Goal: Find contact information: Find contact information

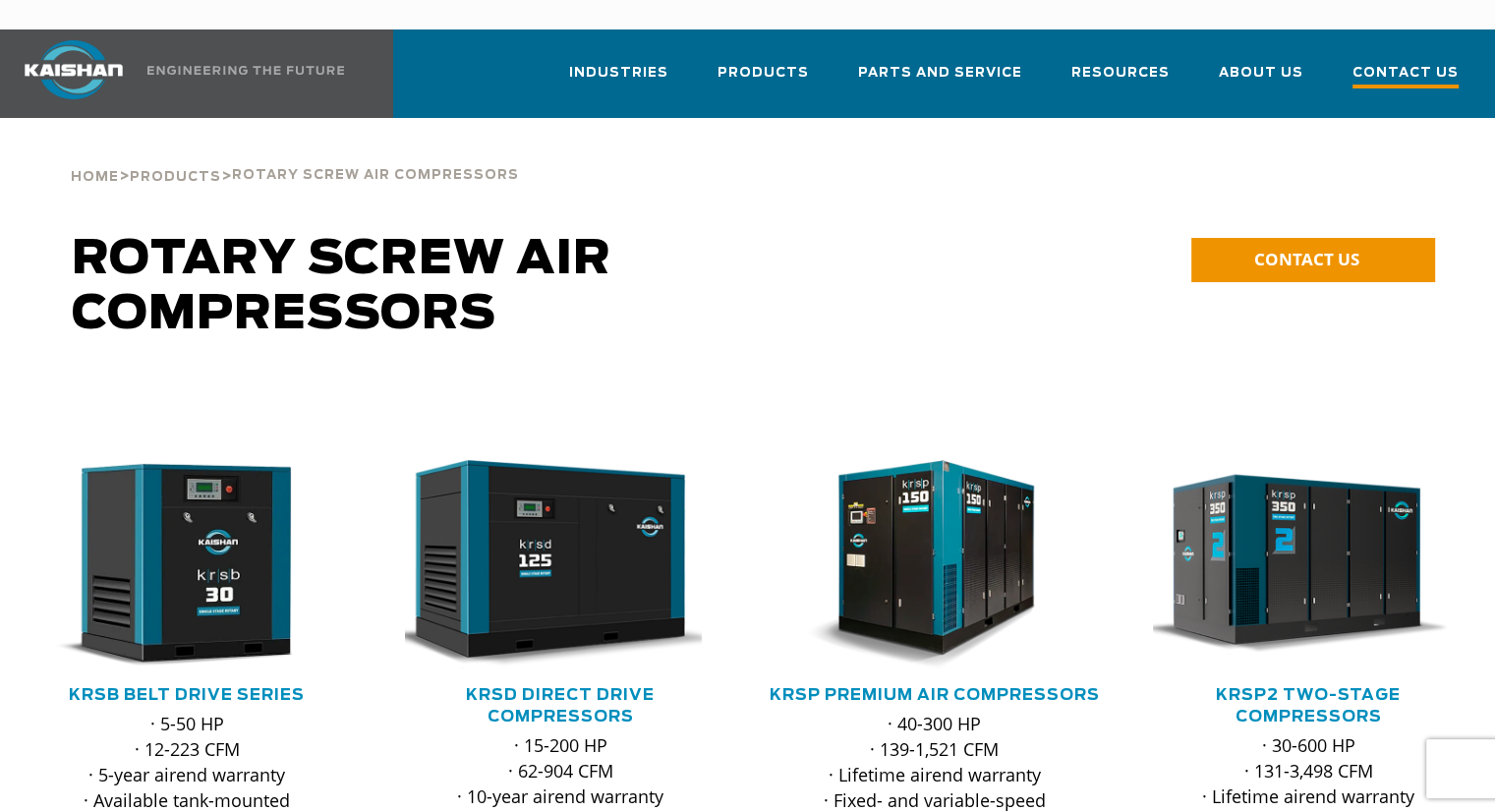
click at [1408, 62] on span "Contact Us" at bounding box center [1405, 75] width 106 height 27
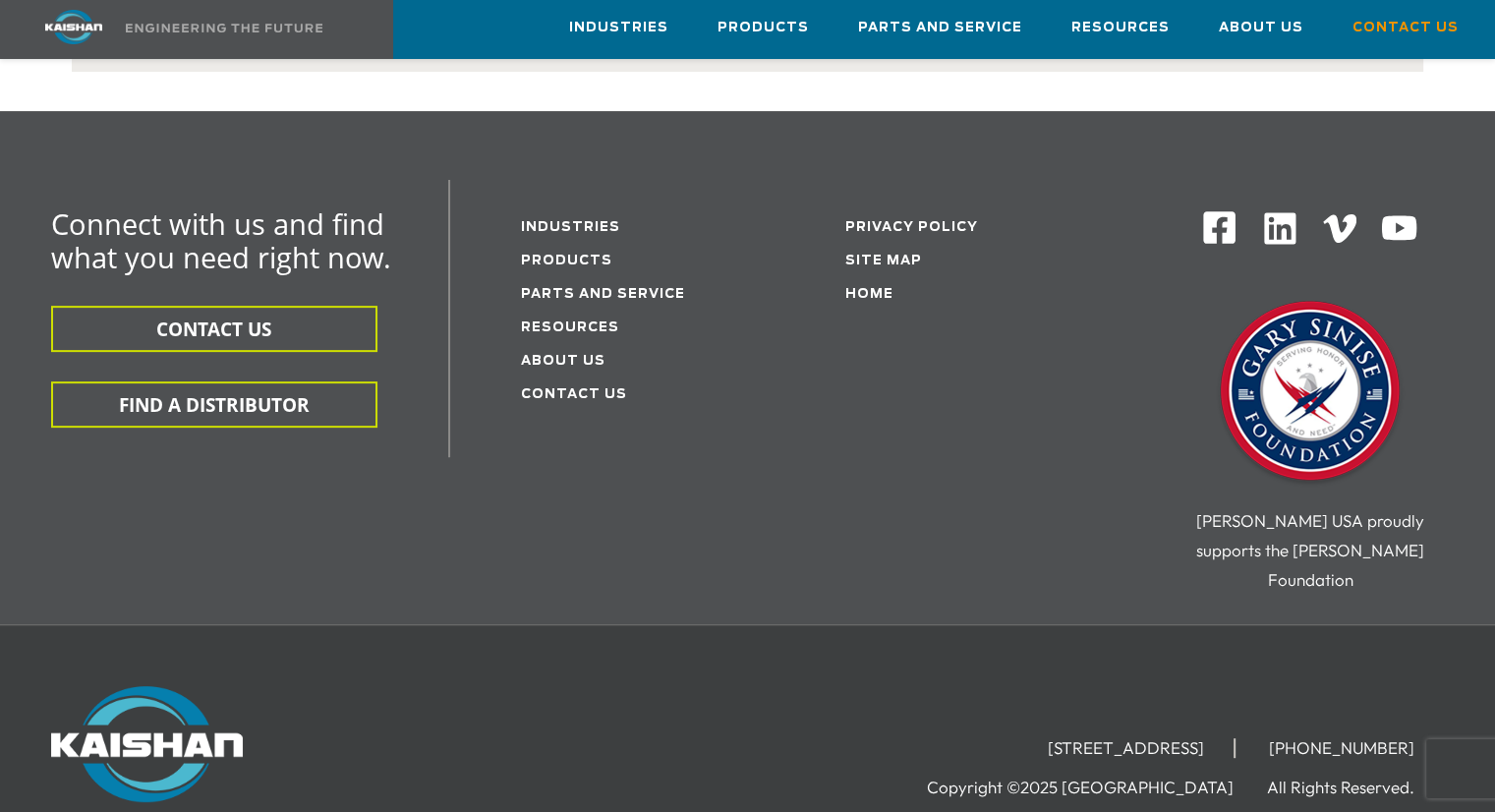
scroll to position [665, 0]
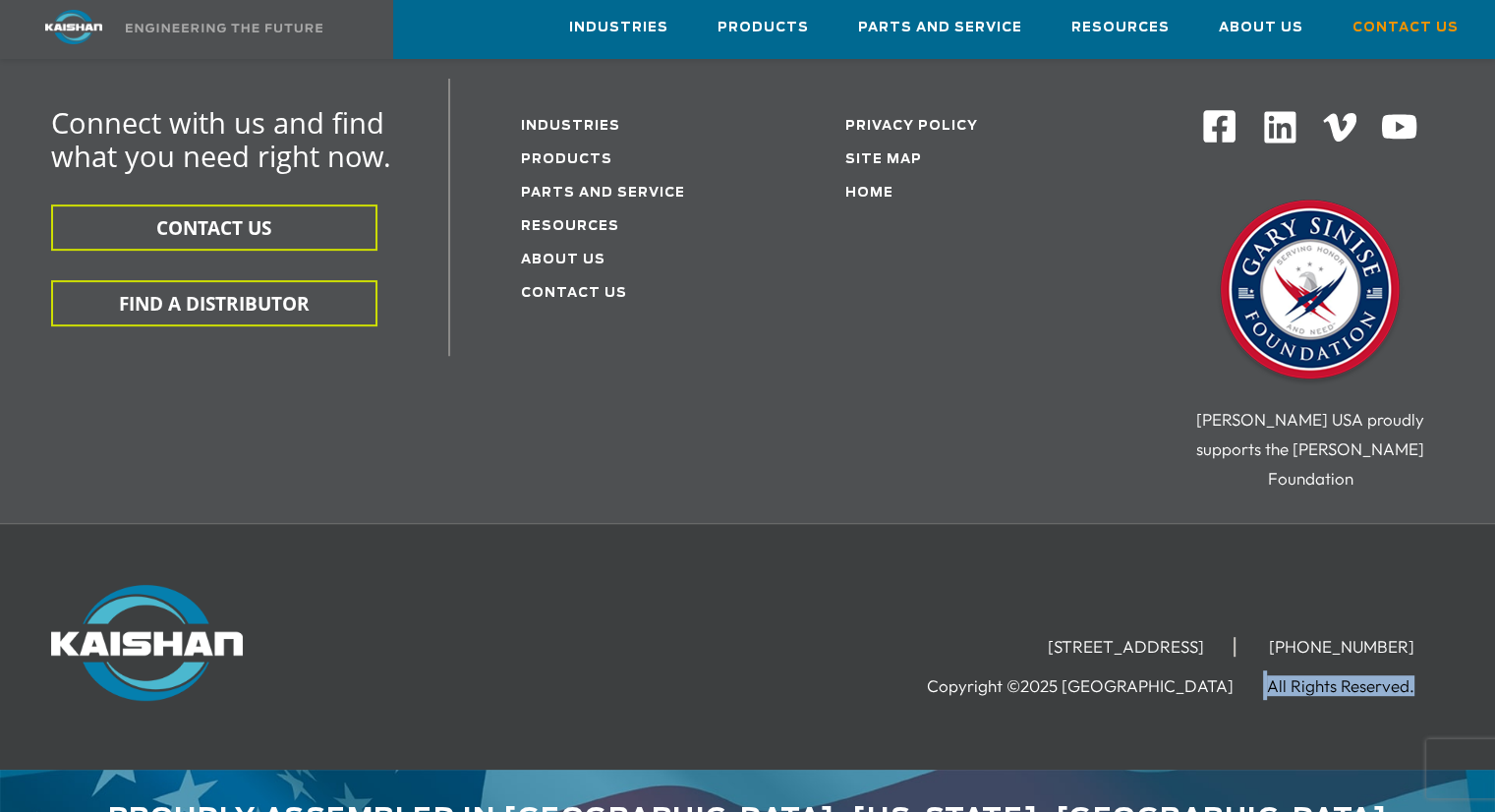
drag, startPoint x: 1265, startPoint y: 631, endPoint x: 1426, endPoint y: 628, distance: 161.2
click at [1425, 670] on ul "Copyright ©2025 Kaishan USA All Rights Reserved." at bounding box center [1185, 684] width 517 height 29
click at [1089, 585] on div "[STREET_ADDRESS] [PHONE_NUMBER] Copyright ©2025 Kaishan USA All Rights Reserved." at bounding box center [994, 642] width 897 height 115
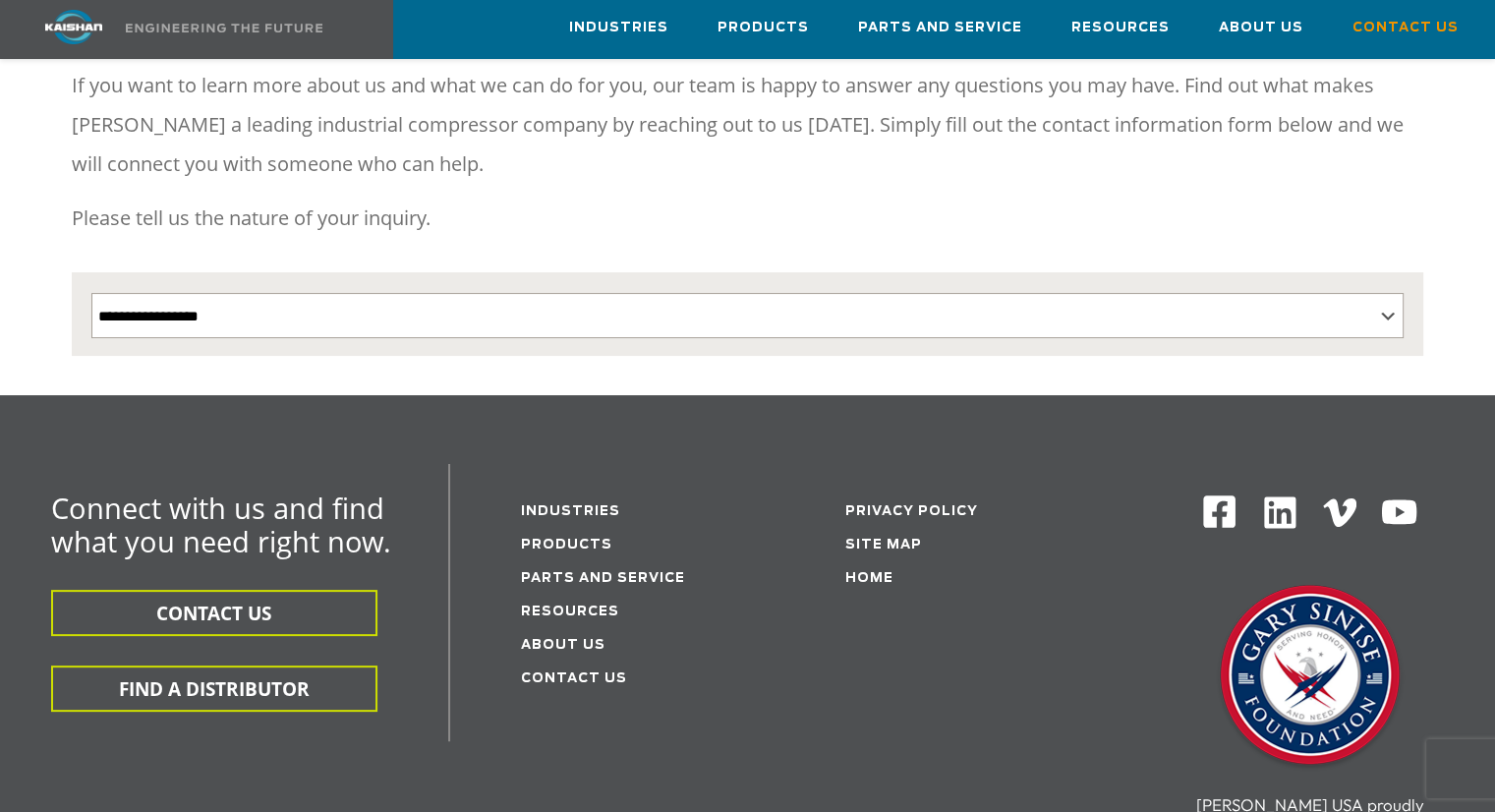
scroll to position [0, 0]
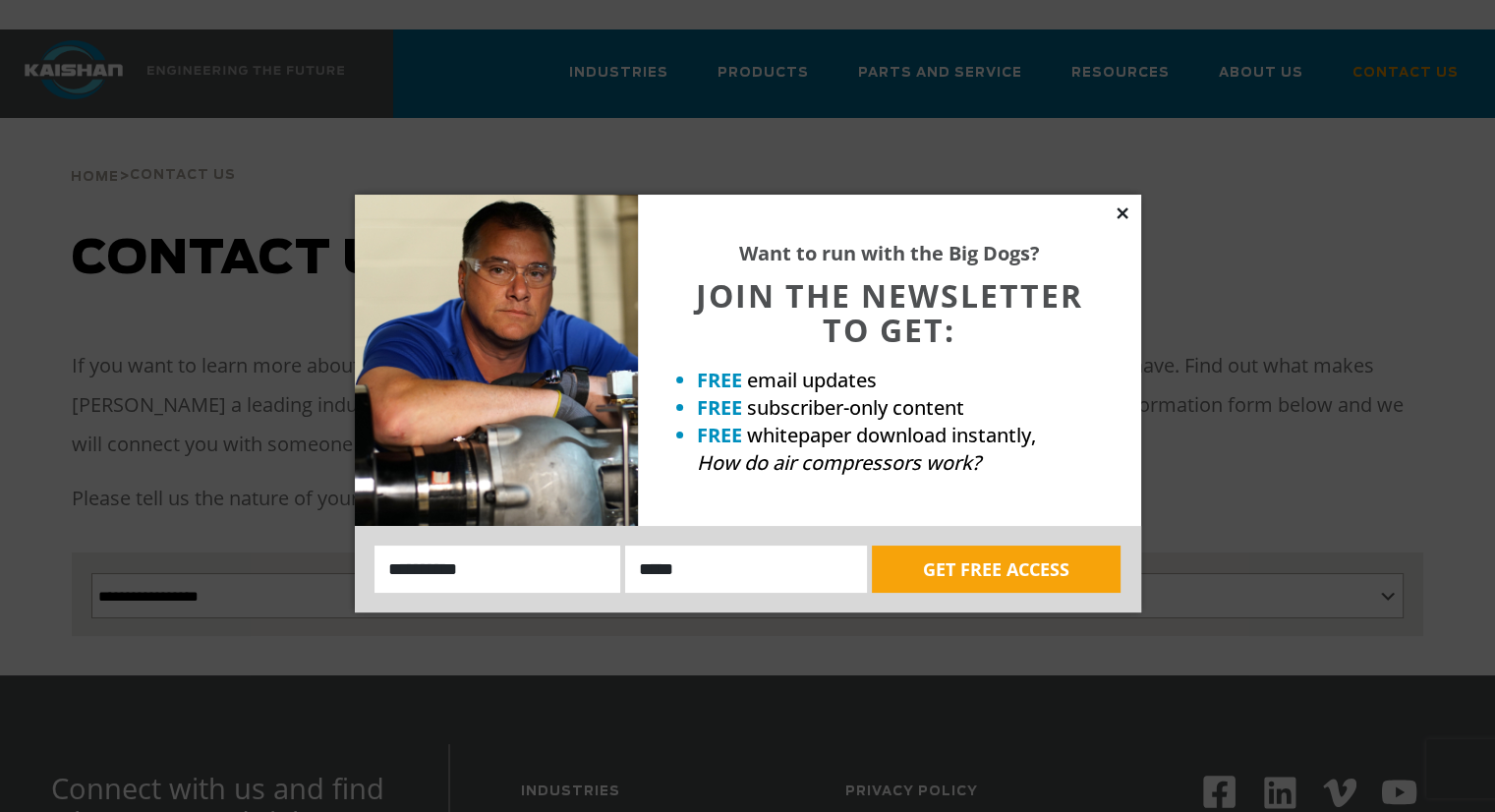
click at [1118, 213] on icon at bounding box center [1123, 213] width 18 height 18
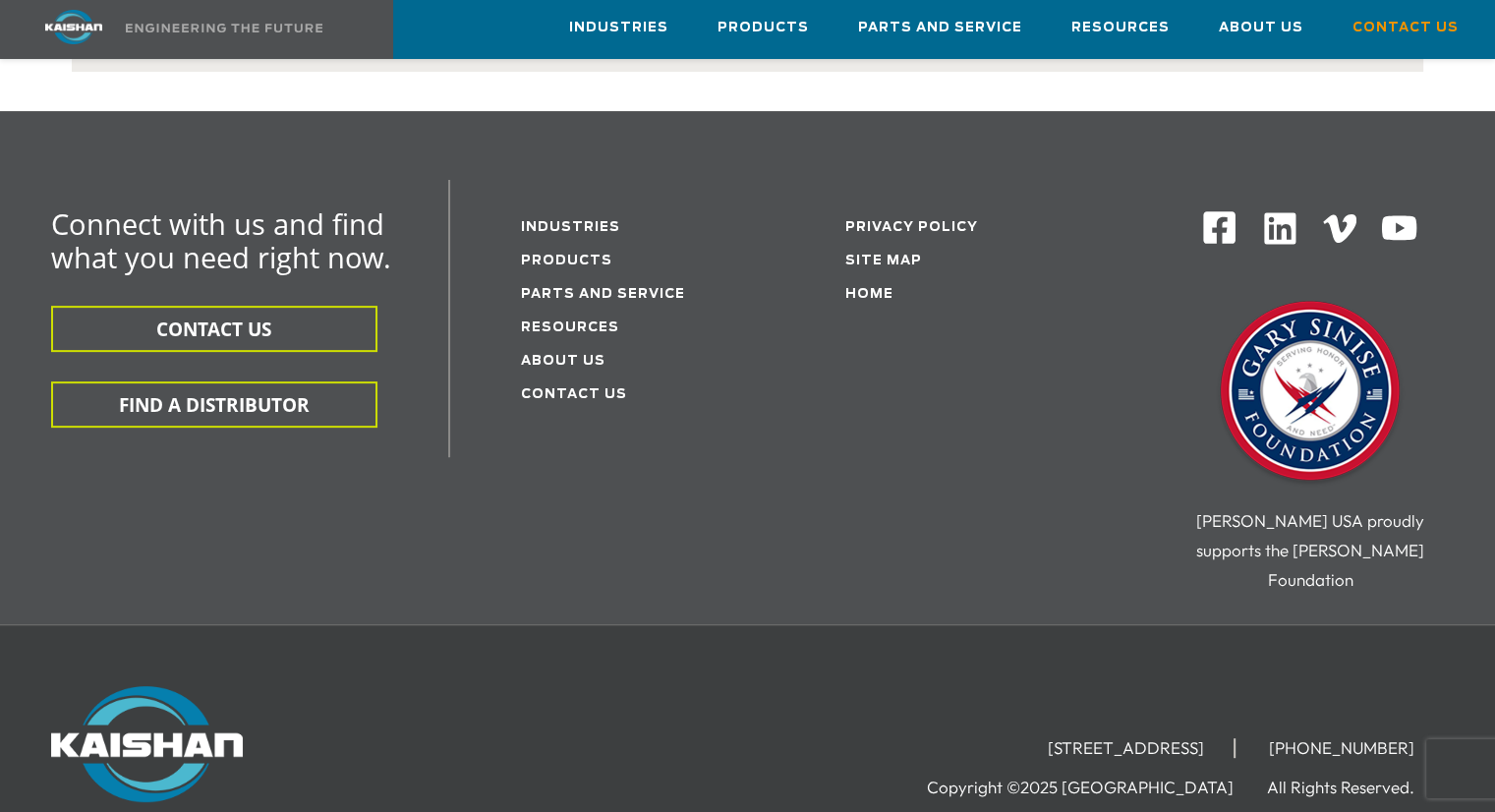
scroll to position [567, 0]
